Goal: Information Seeking & Learning: Learn about a topic

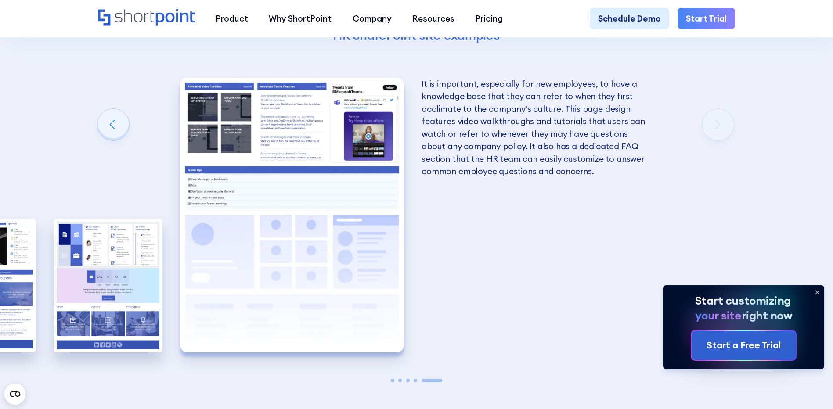
scroll to position [1844, 0]
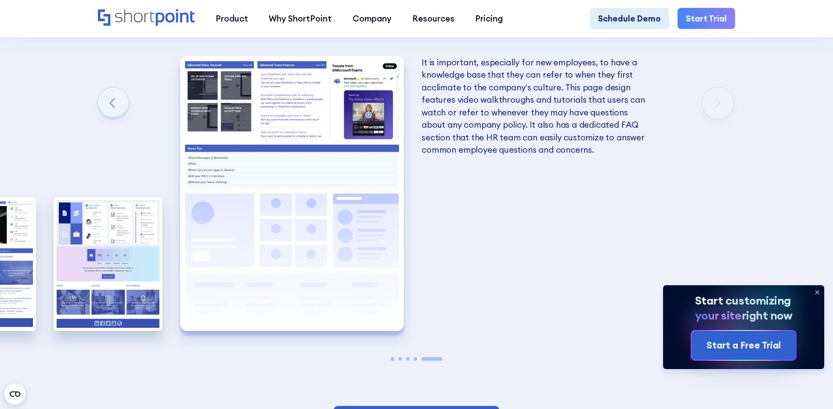
click at [417, 361] on span "Go to slide 4" at bounding box center [416, 359] width 4 height 4
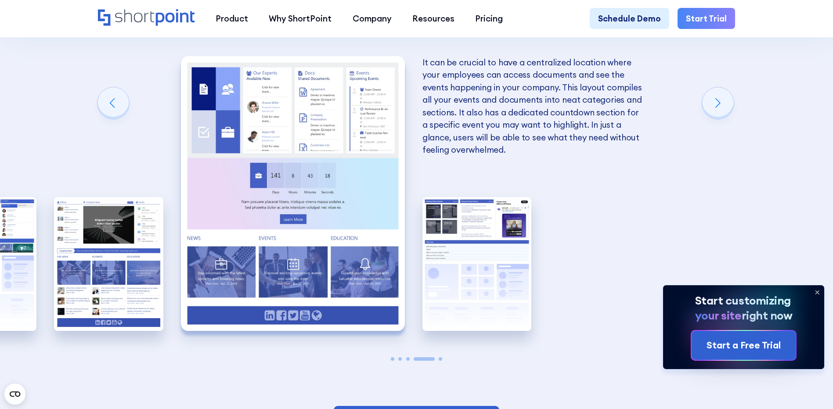
click at [416, 361] on span "Go to slide 4" at bounding box center [424, 359] width 21 height 4
click at [411, 361] on div at bounding box center [416, 359] width 109 height 4
click at [400, 361] on span "Go to slide 2" at bounding box center [400, 359] width 4 height 4
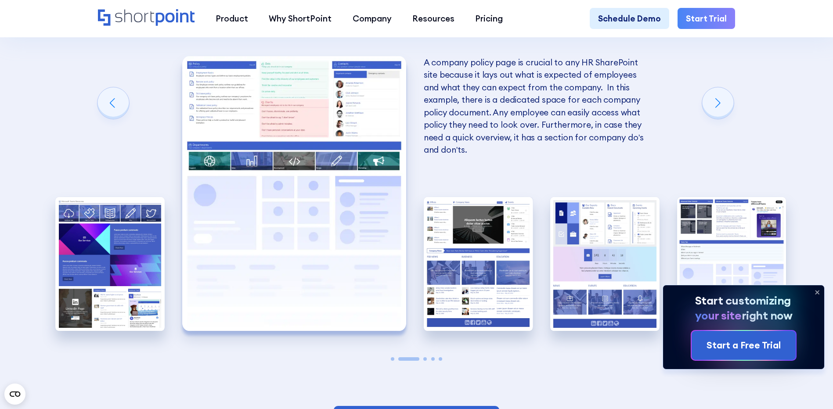
click at [391, 361] on span "Go to slide 1" at bounding box center [393, 359] width 4 height 4
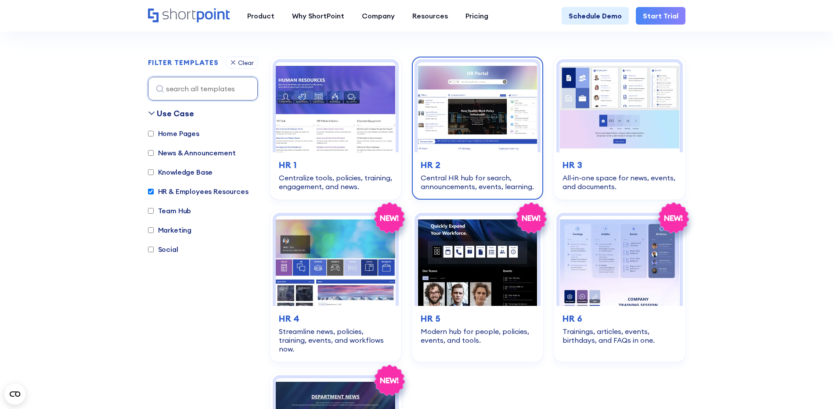
scroll to position [263, 0]
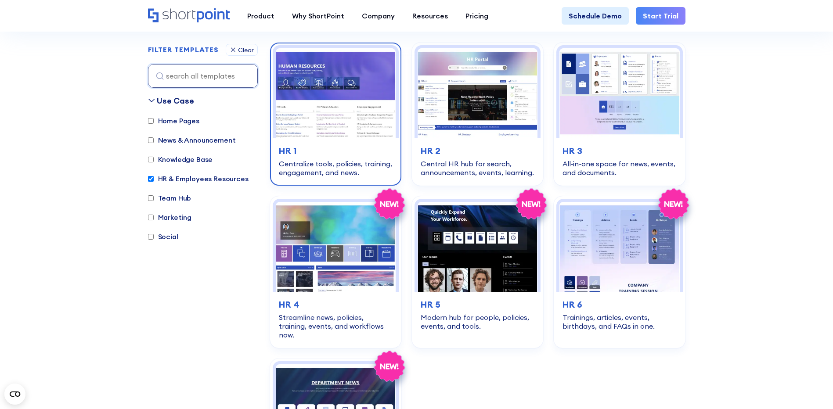
click at [343, 136] on img at bounding box center [336, 93] width 120 height 90
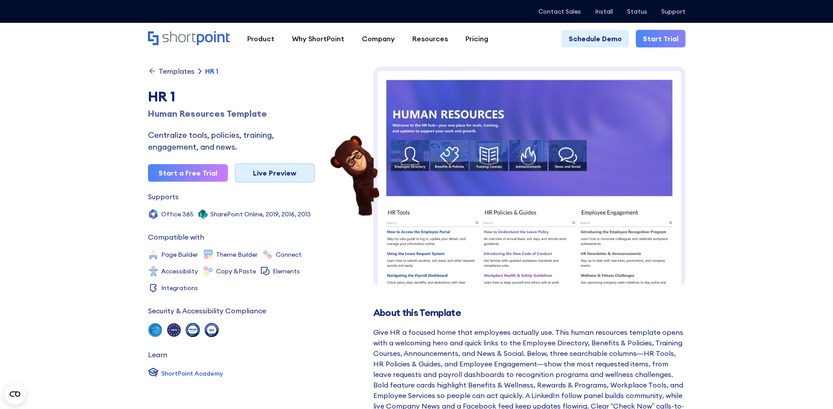
click at [286, 173] on link "Live Preview" at bounding box center [275, 172] width 80 height 19
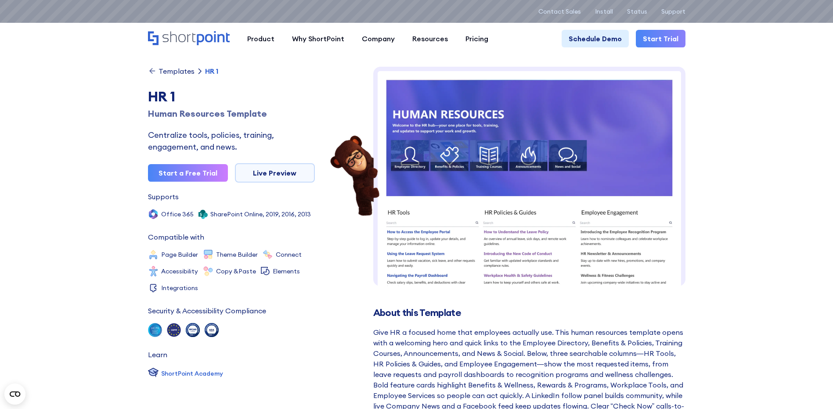
click at [153, 72] on icon at bounding box center [152, 71] width 9 height 9
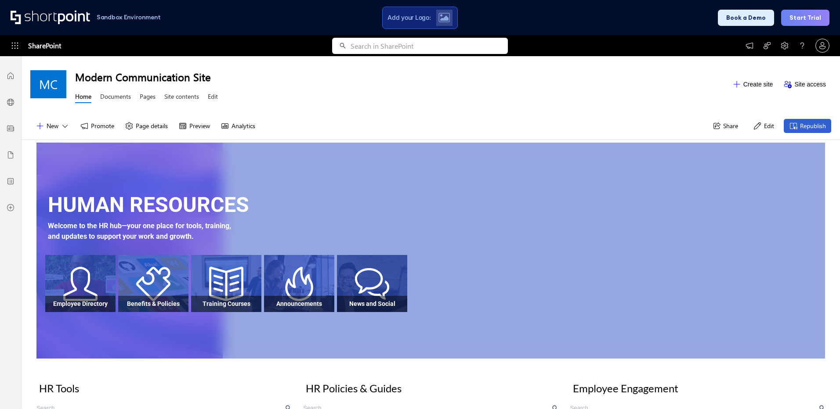
scroll to position [7, 7]
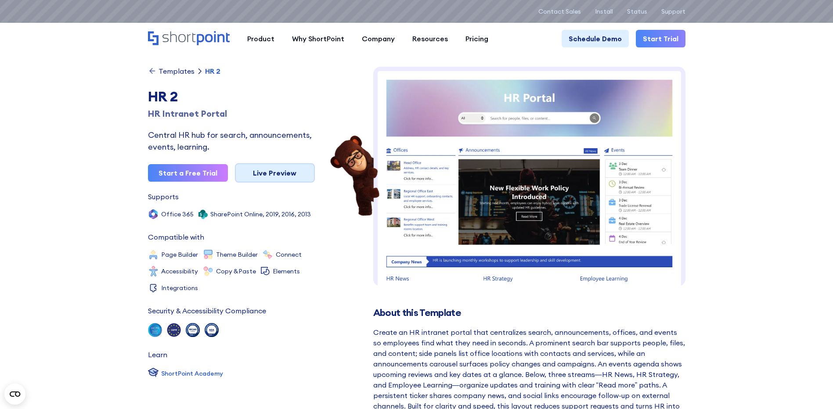
click at [267, 172] on link "Live Preview" at bounding box center [275, 172] width 80 height 19
click at [268, 171] on link "Live Preview" at bounding box center [275, 172] width 80 height 19
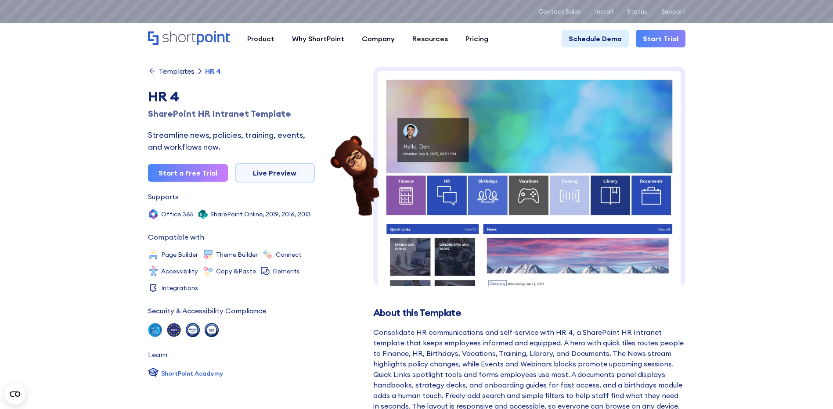
scroll to position [44, 0]
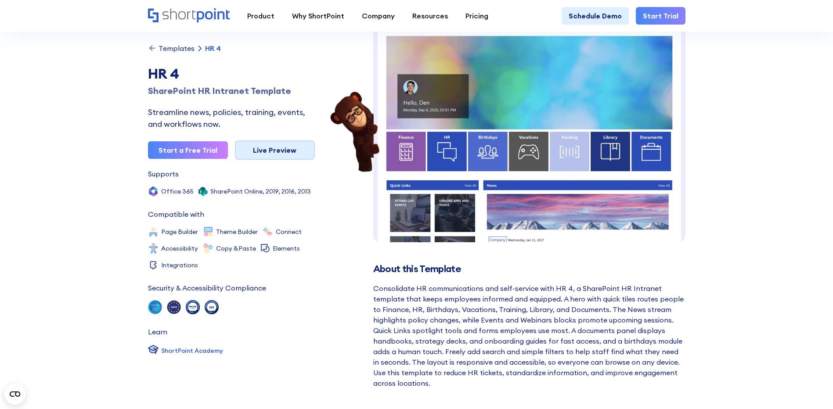
click at [278, 149] on link "Live Preview" at bounding box center [275, 150] width 80 height 19
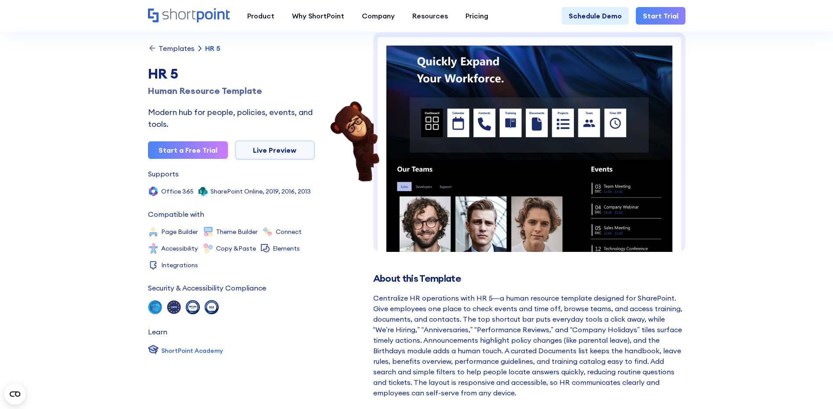
scroll to position [44, 0]
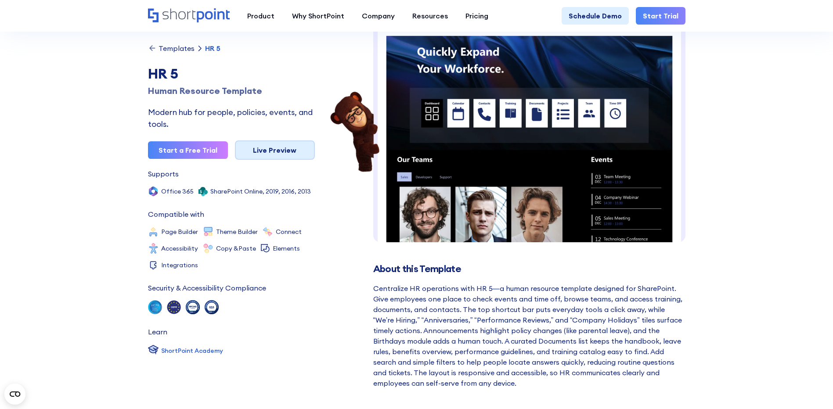
click at [291, 153] on link "Live Preview" at bounding box center [275, 150] width 80 height 19
click at [273, 150] on link "Live Preview" at bounding box center [275, 150] width 80 height 19
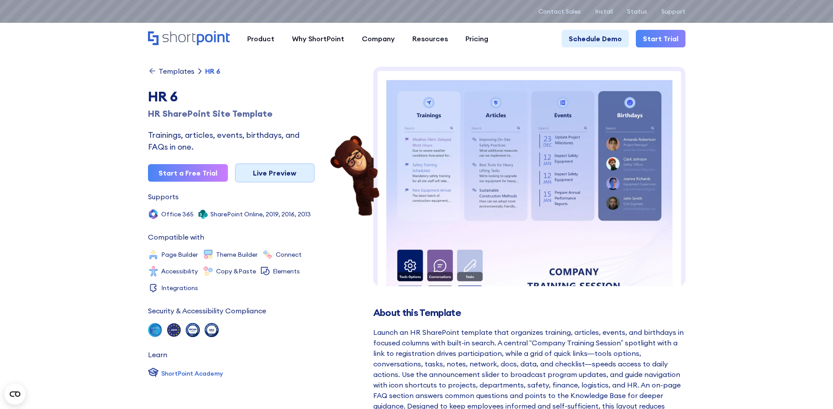
click at [279, 173] on link "Live Preview" at bounding box center [275, 172] width 80 height 19
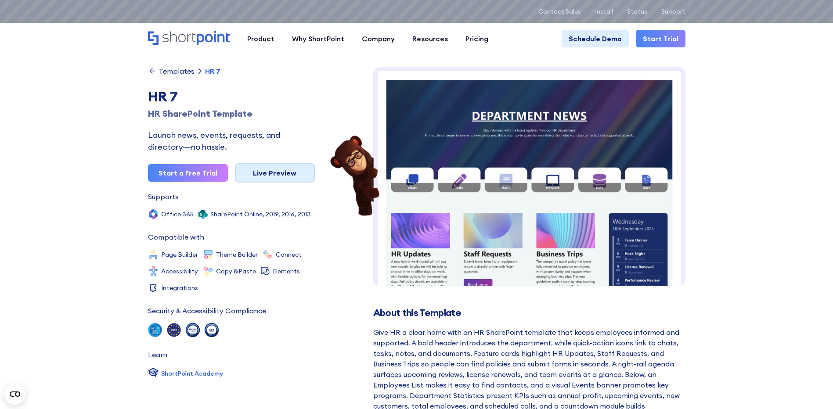
click at [259, 170] on link "Live Preview" at bounding box center [275, 172] width 80 height 19
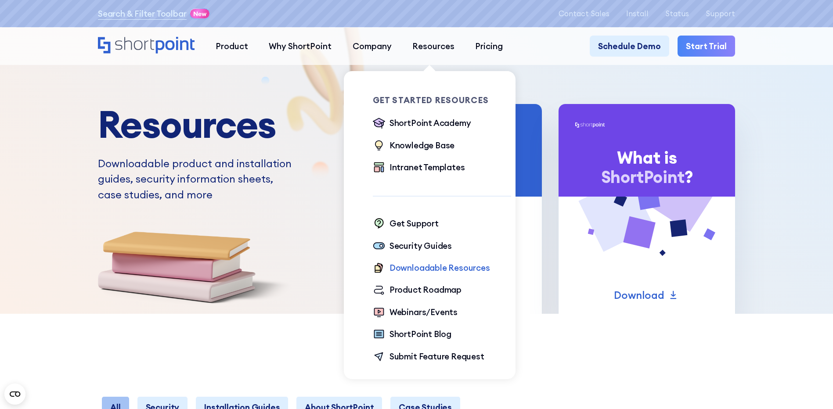
click at [416, 269] on div "Downloadable Resources" at bounding box center [440, 268] width 101 height 12
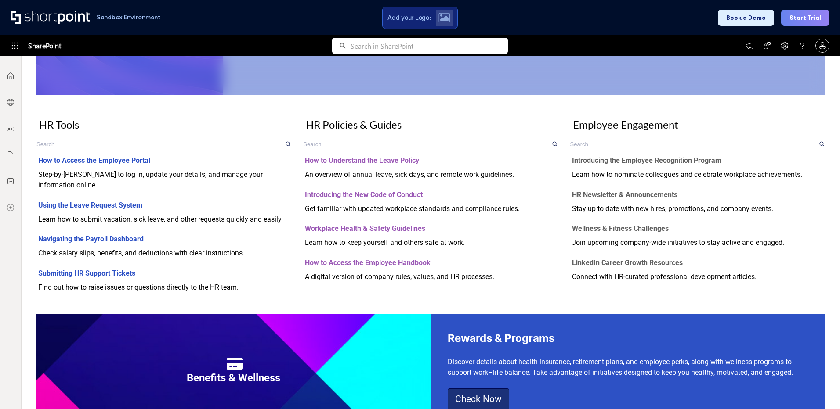
scroll to position [263, 0]
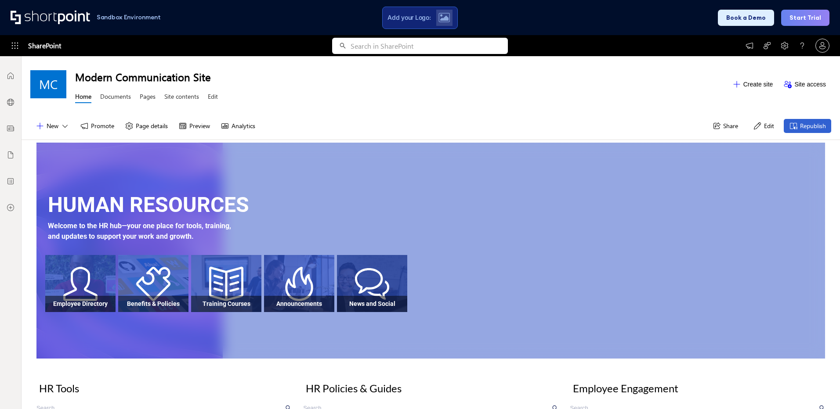
scroll to position [7, 7]
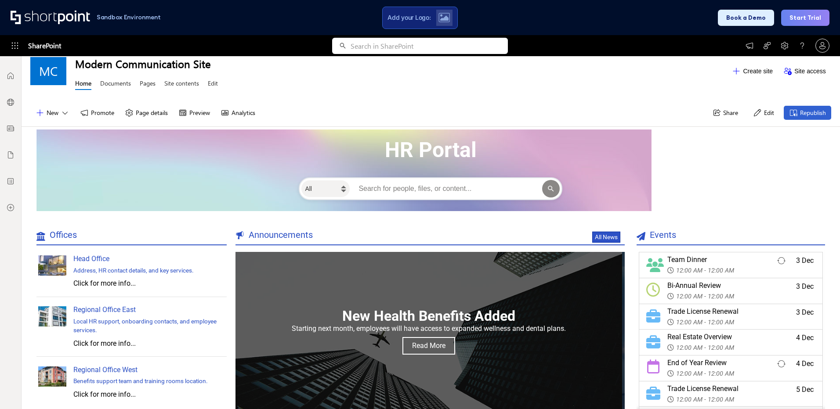
scroll to position [0, 0]
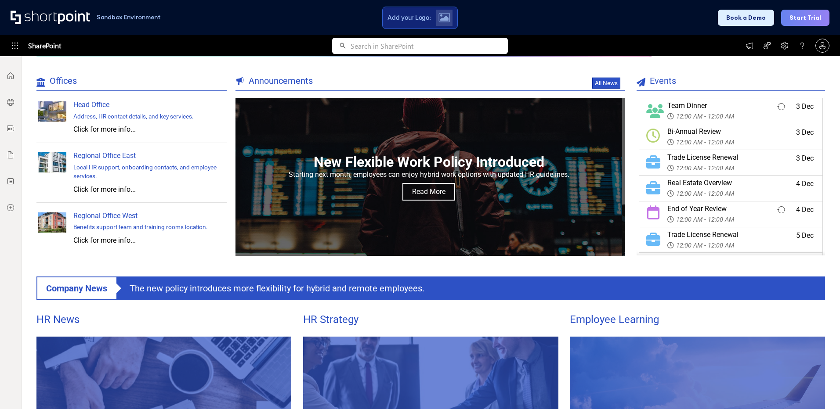
scroll to position [88, 0]
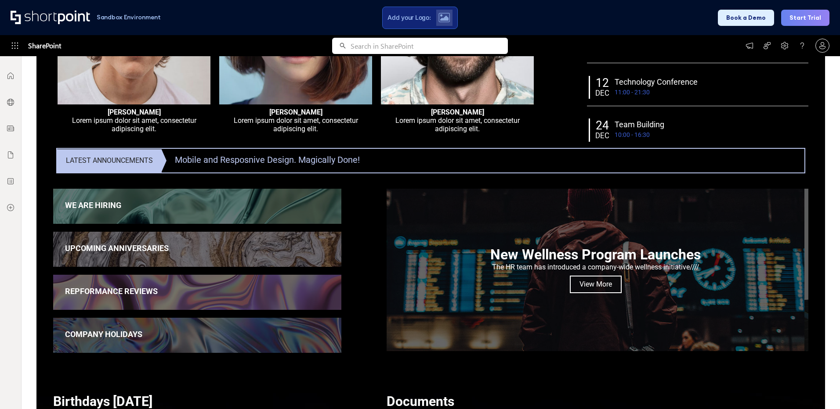
scroll to position [615, 0]
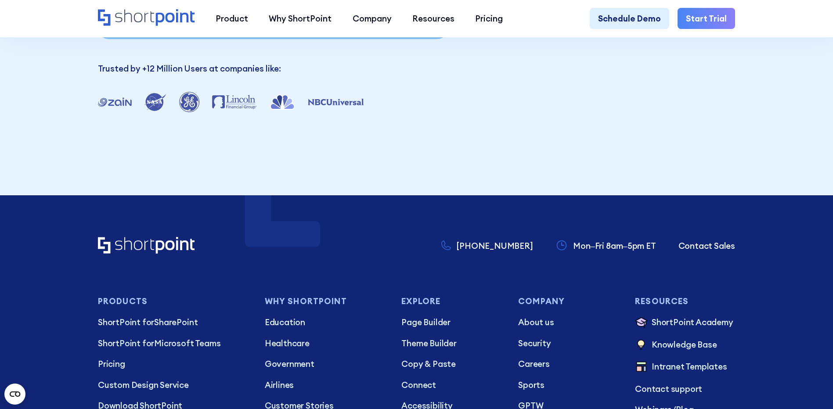
scroll to position [1794, 0]
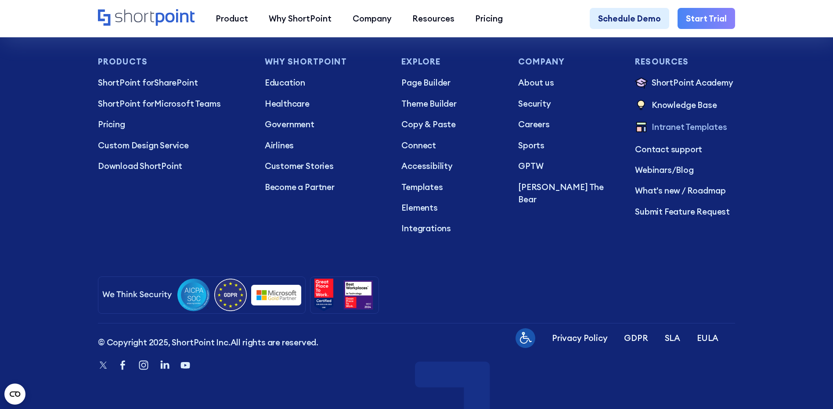
click at [679, 123] on p "Intranet Templates" at bounding box center [690, 128] width 76 height 14
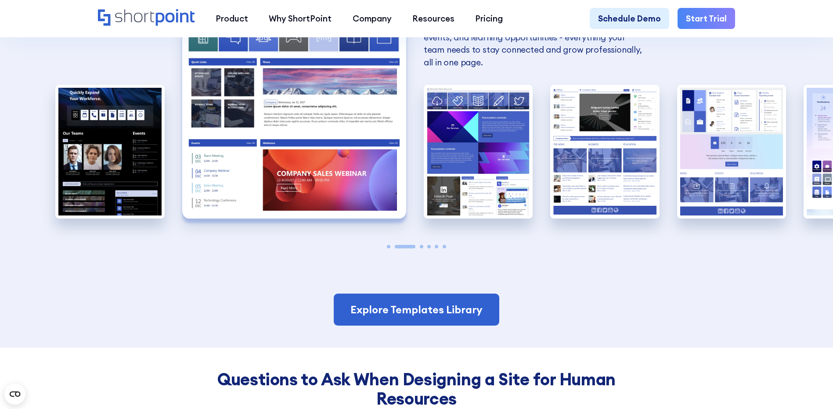
scroll to position [966, 0]
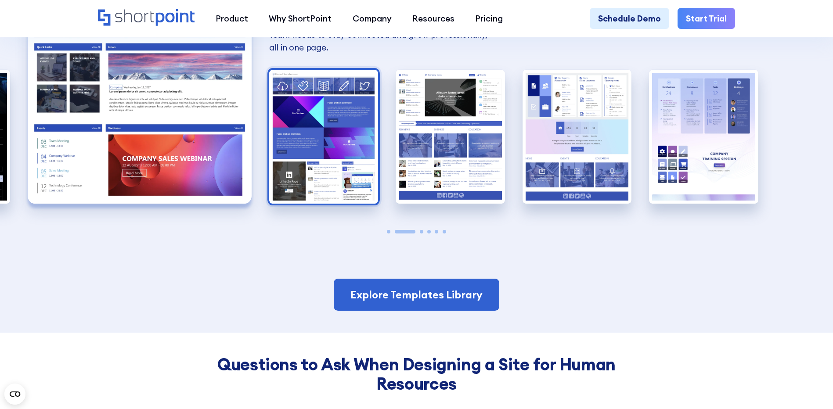
click at [318, 129] on img "3 / 6" at bounding box center [323, 137] width 109 height 134
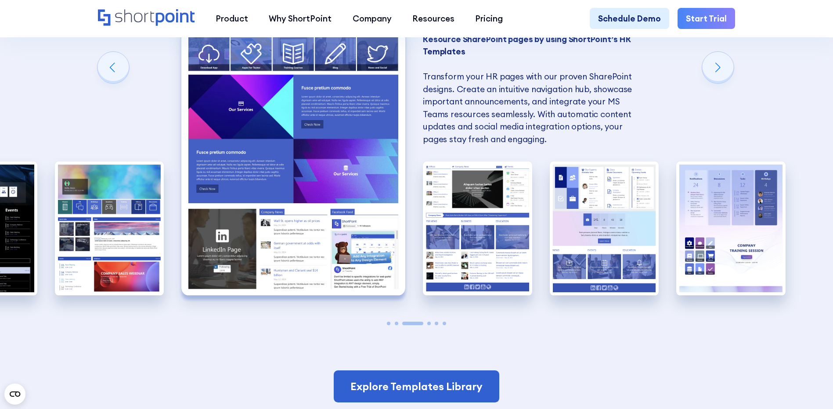
scroll to position [834, 0]
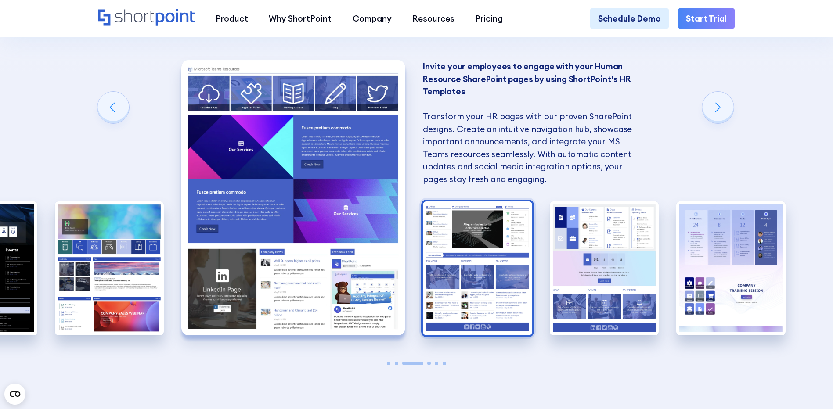
click at [455, 225] on img "4 / 6" at bounding box center [477, 269] width 109 height 134
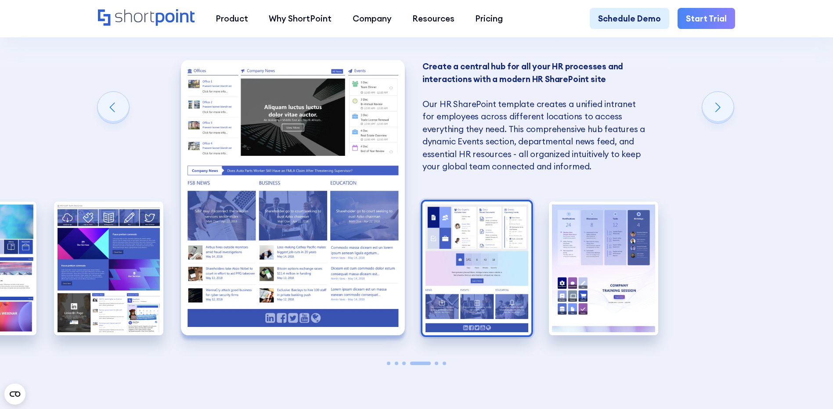
click at [482, 235] on img "5 / 6" at bounding box center [476, 269] width 109 height 134
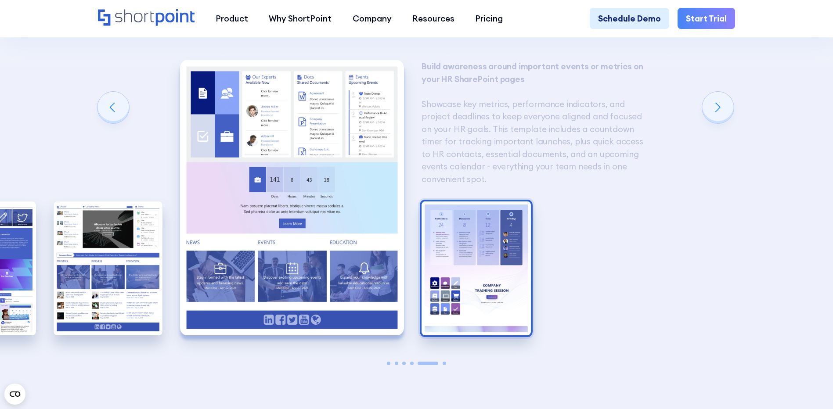
click at [512, 241] on img "6 / 6" at bounding box center [476, 269] width 109 height 134
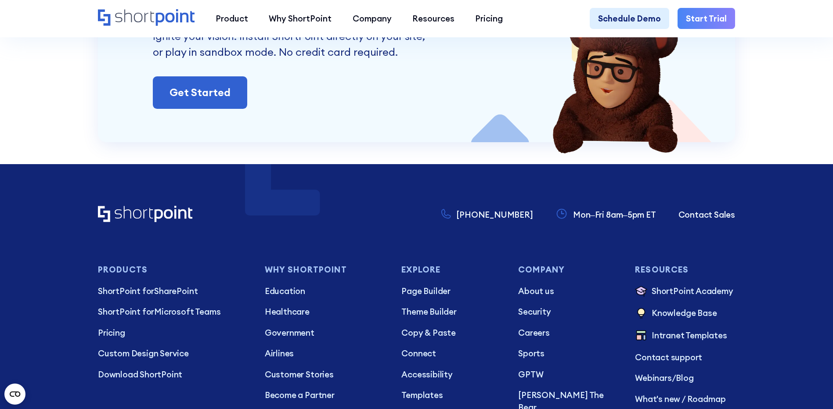
scroll to position [4347, 0]
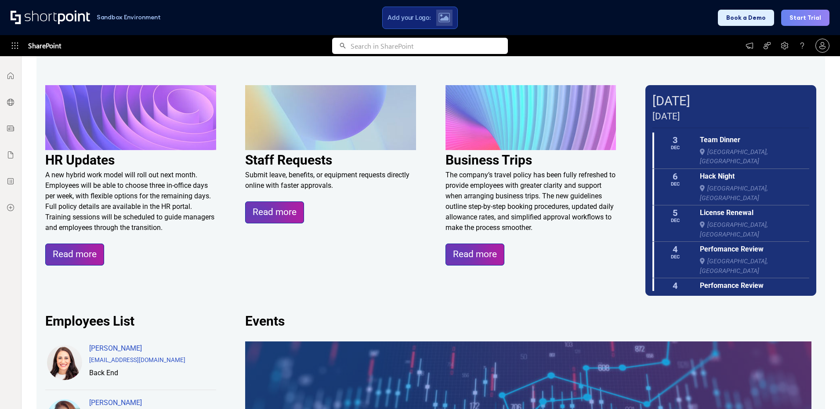
scroll to position [263, 0]
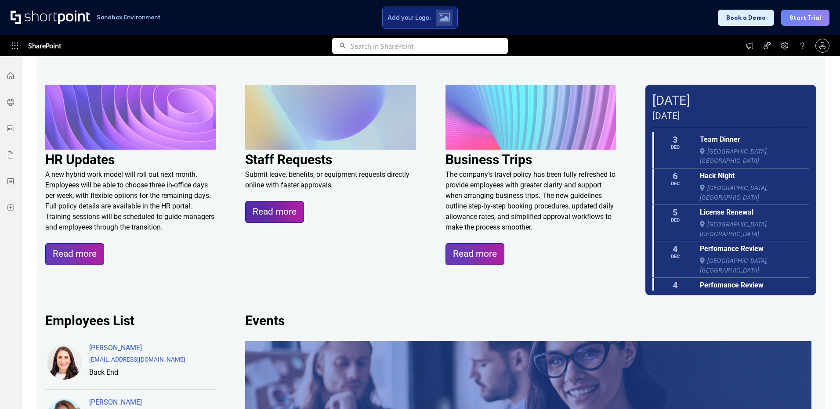
click at [275, 214] on link "Read more" at bounding box center [274, 212] width 59 height 22
click at [307, 191] on div "Submit leave, benefits, or equipment requests directly online with faster appro…" at bounding box center [330, 180] width 171 height 21
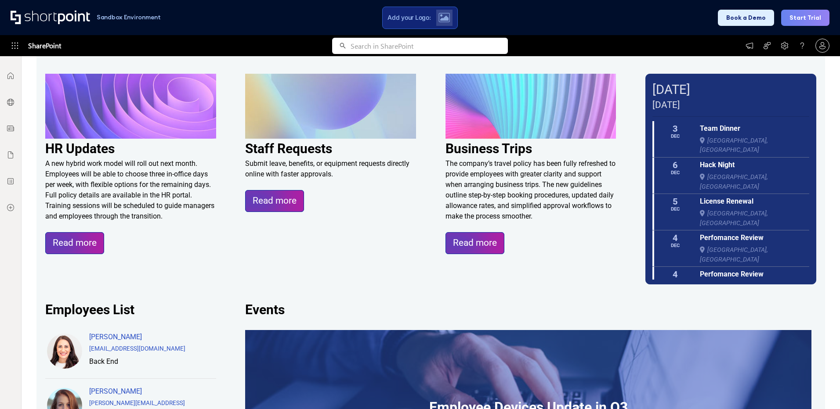
scroll to position [0, 0]
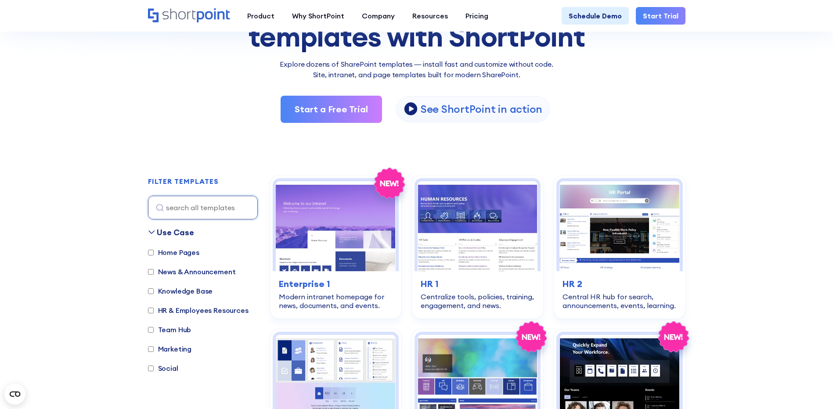
scroll to position [132, 0]
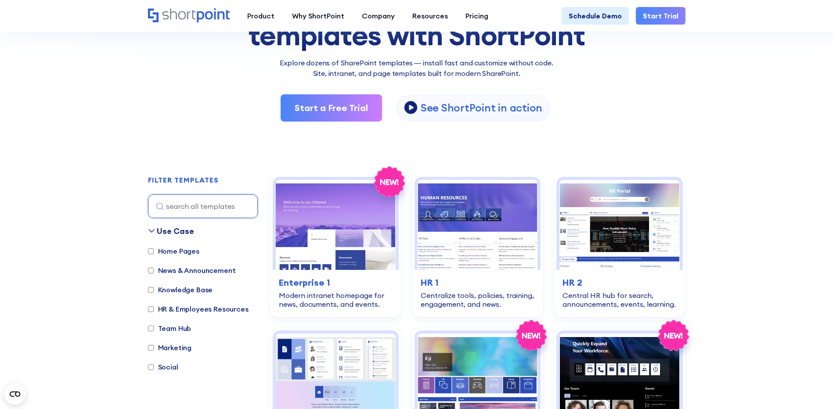
click at [150, 311] on input "HR & Employees Resources" at bounding box center [151, 310] width 6 height 6
checkbox input "true"
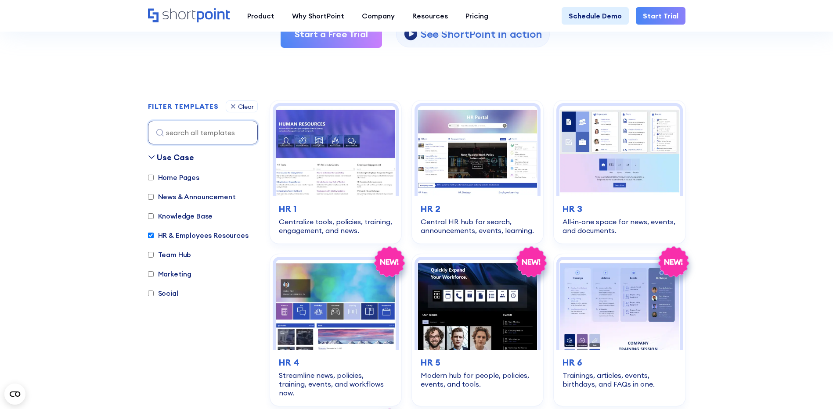
scroll to position [262, 0]
